Goal: Check status: Check status

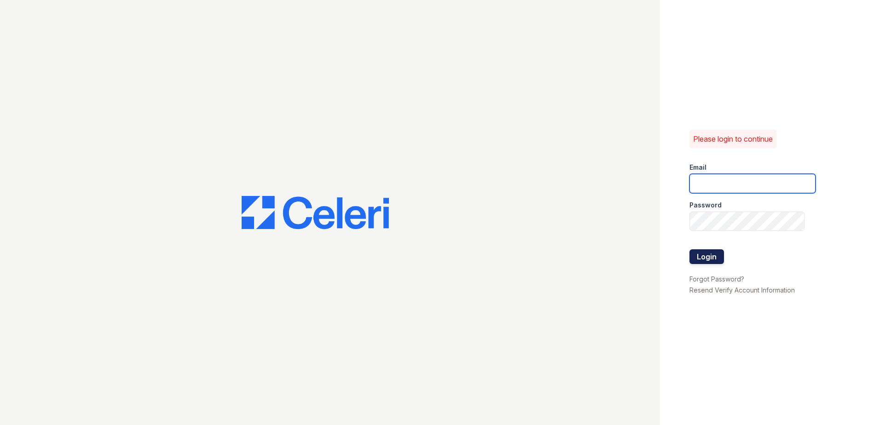
type input "[EMAIL_ADDRESS][DOMAIN_NAME]"
click at [704, 252] on button "Login" at bounding box center [707, 257] width 35 height 15
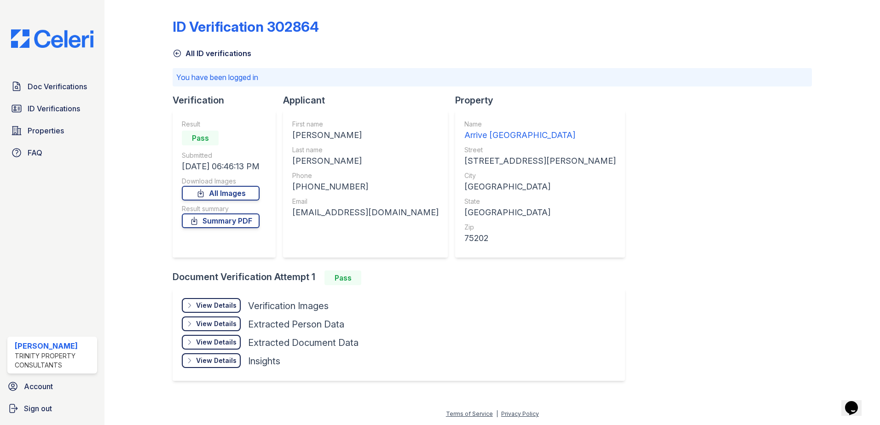
click at [219, 302] on div "View Details" at bounding box center [216, 305] width 41 height 9
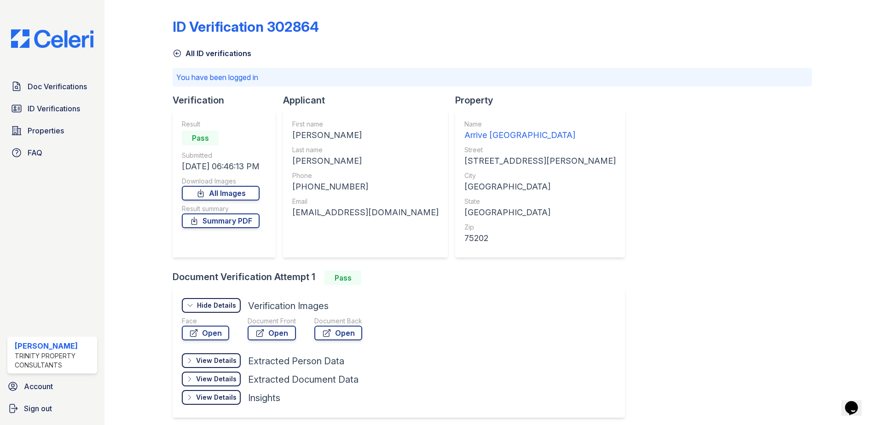
scroll to position [37, 0]
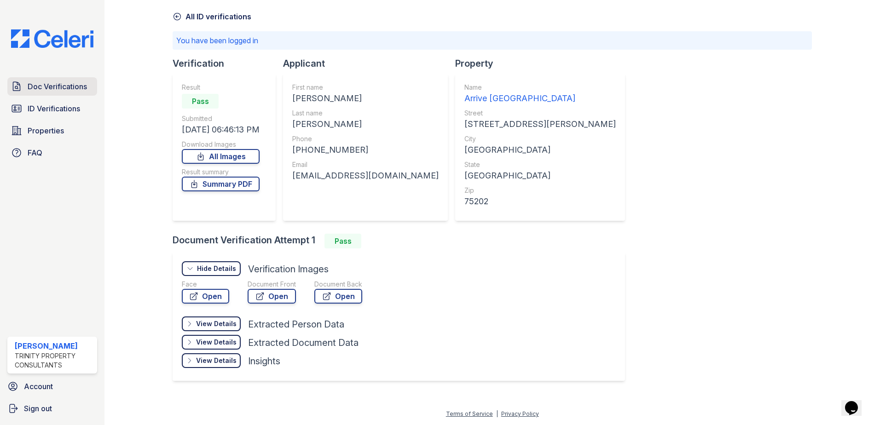
click at [49, 89] on span "Doc Verifications" at bounding box center [57, 86] width 59 height 11
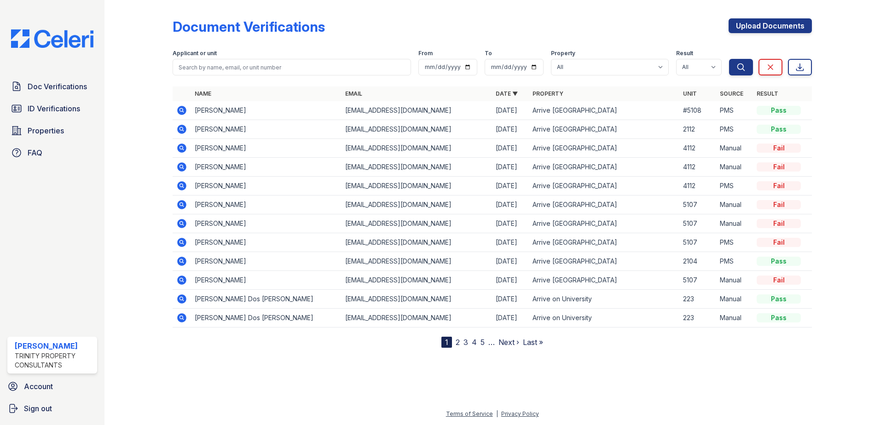
click at [182, 110] on icon at bounding box center [181, 110] width 2 height 2
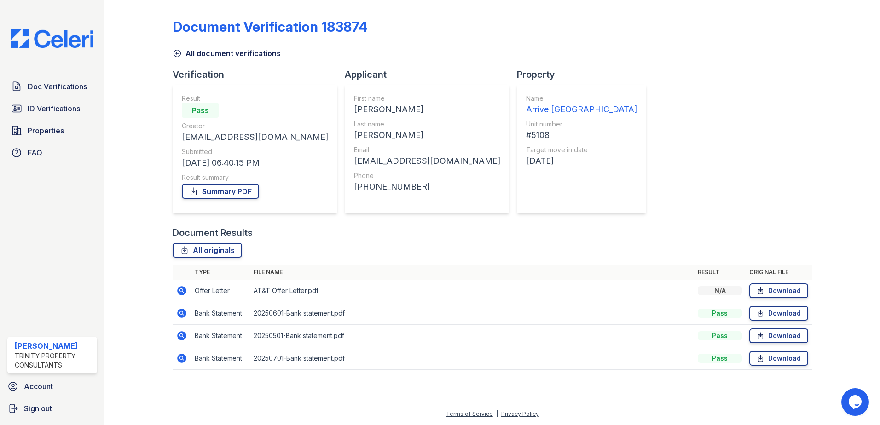
click at [708, 309] on div "Pass" at bounding box center [720, 313] width 44 height 9
click at [181, 316] on icon at bounding box center [181, 313] width 9 height 9
click at [184, 290] on icon at bounding box center [181, 290] width 9 height 9
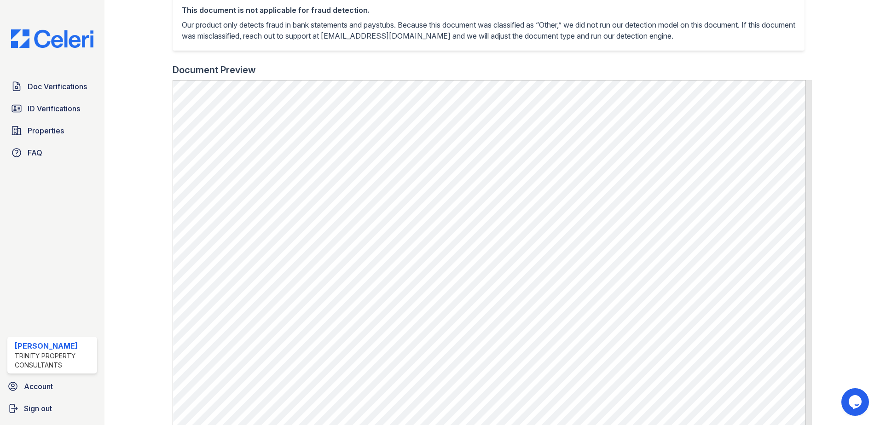
scroll to position [322, 0]
